Goal: Task Accomplishment & Management: Manage account settings

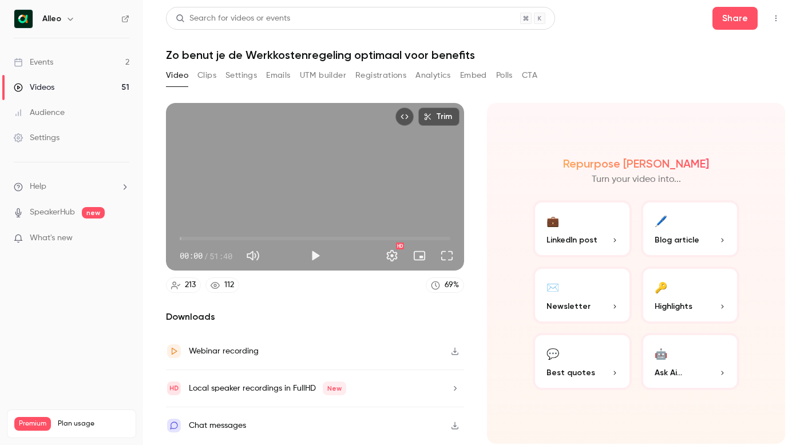
click at [62, 66] on link "Events 2" at bounding box center [71, 62] width 143 height 25
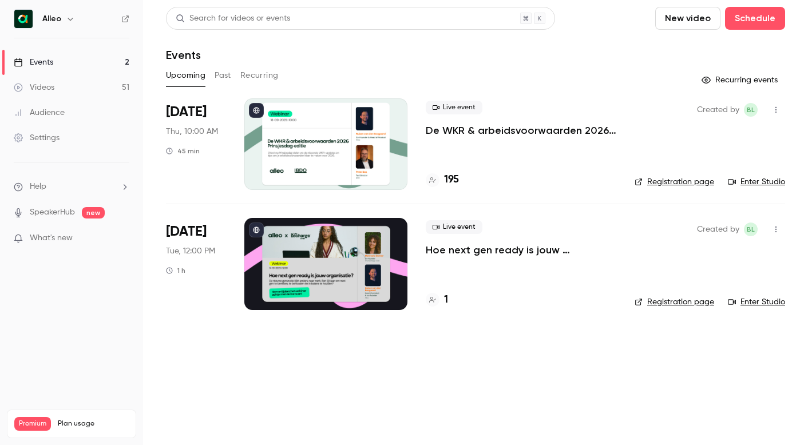
drag, startPoint x: 512, startPoint y: 179, endPoint x: 499, endPoint y: 173, distance: 14.9
click at [512, 179] on div "195" at bounding box center [521, 179] width 191 height 15
click at [428, 153] on div "Live event De WKR & arbeidsvoorwaarden 2026 - [DATE] editie 195" at bounding box center [521, 144] width 191 height 92
drag, startPoint x: 447, startPoint y: 138, endPoint x: 452, endPoint y: 133, distance: 7.3
click at [447, 138] on div "Live event De WKR & arbeidsvoorwaarden 2026 - [DATE] editie 195" at bounding box center [521, 144] width 191 height 92
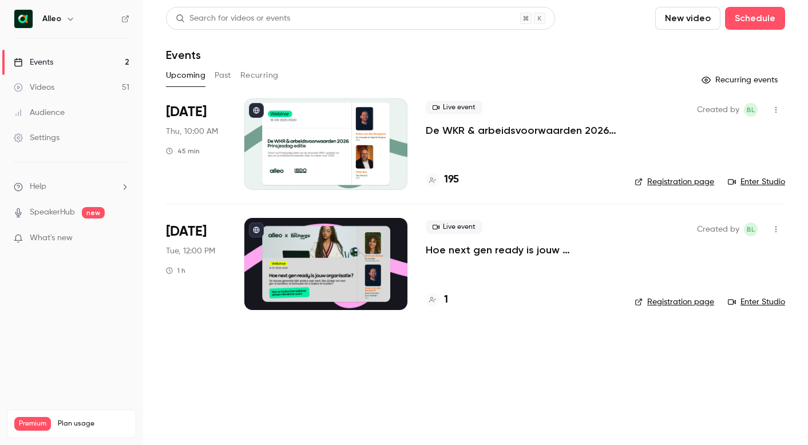
click at [454, 131] on p "De WKR & arbeidsvoorwaarden 2026 - [DATE] editie" at bounding box center [521, 131] width 191 height 14
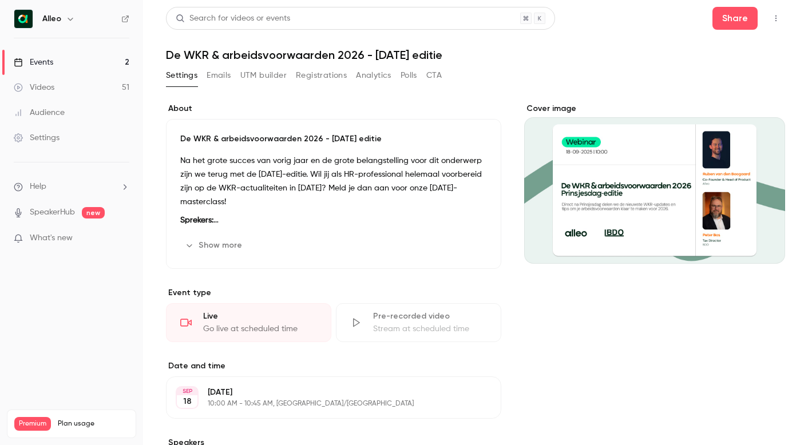
click at [333, 73] on button "Registrations" at bounding box center [321, 75] width 51 height 18
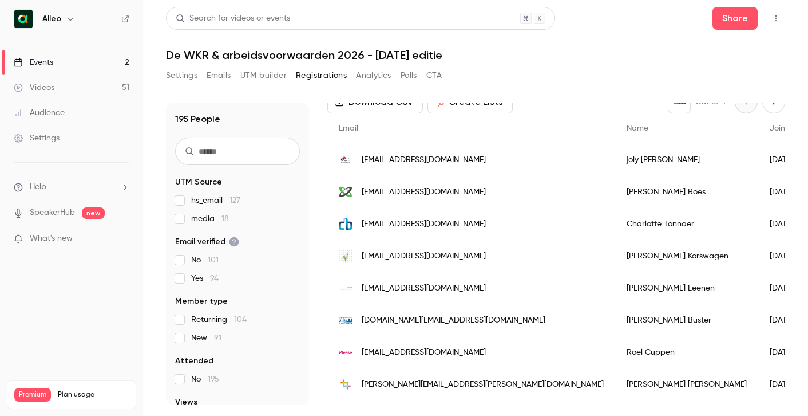
scroll to position [69, 0]
